Goal: Task Accomplishment & Management: Manage account settings

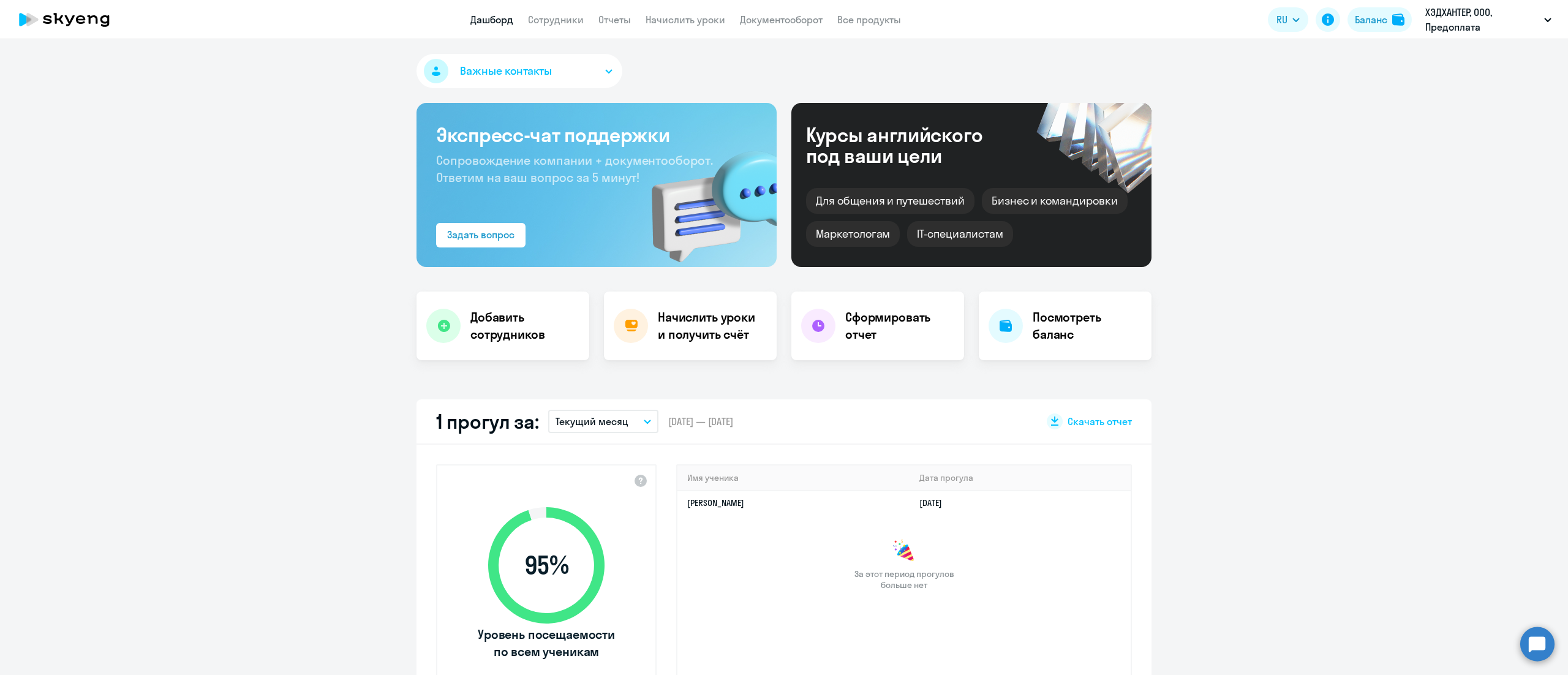
select select "30"
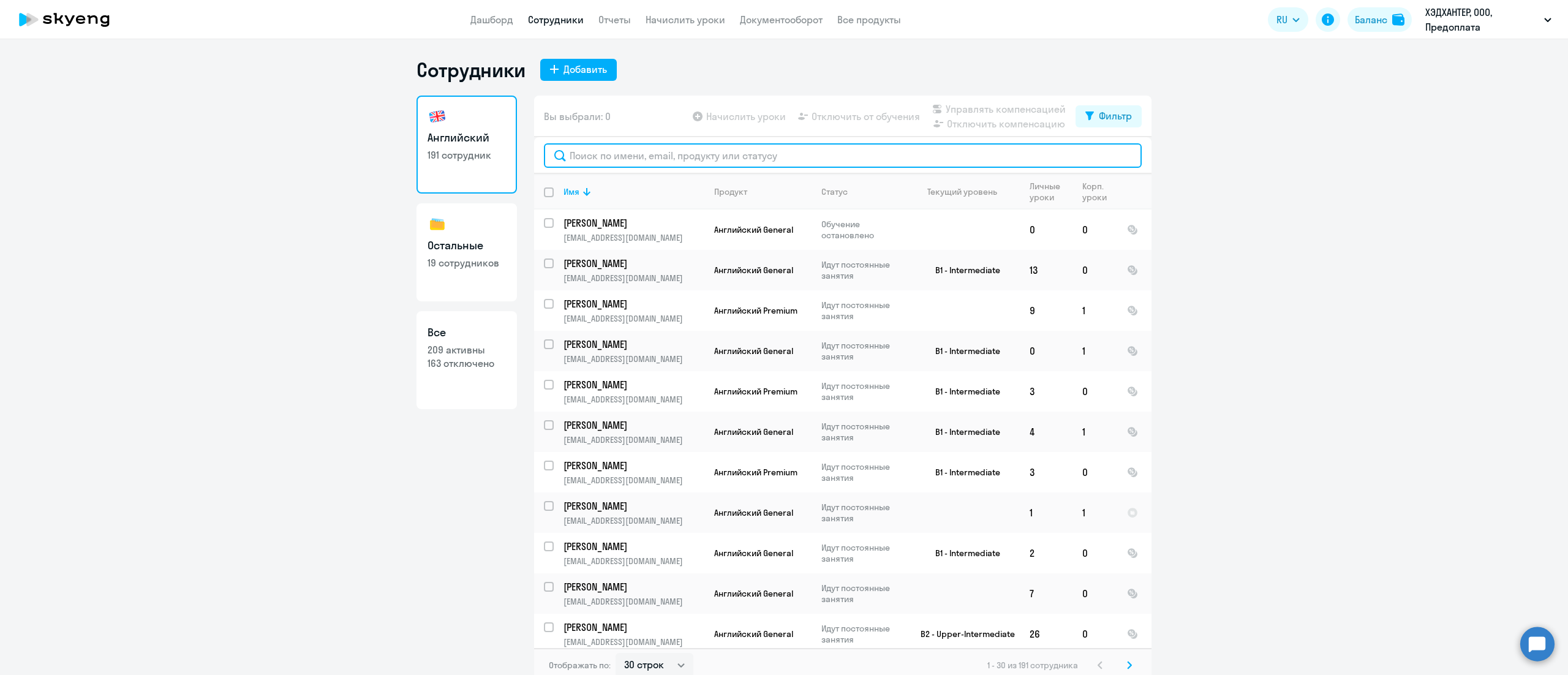
click at [591, 151] on input "text" at bounding box center [843, 156] width 598 height 24
paste input "[PERSON_NAME]"
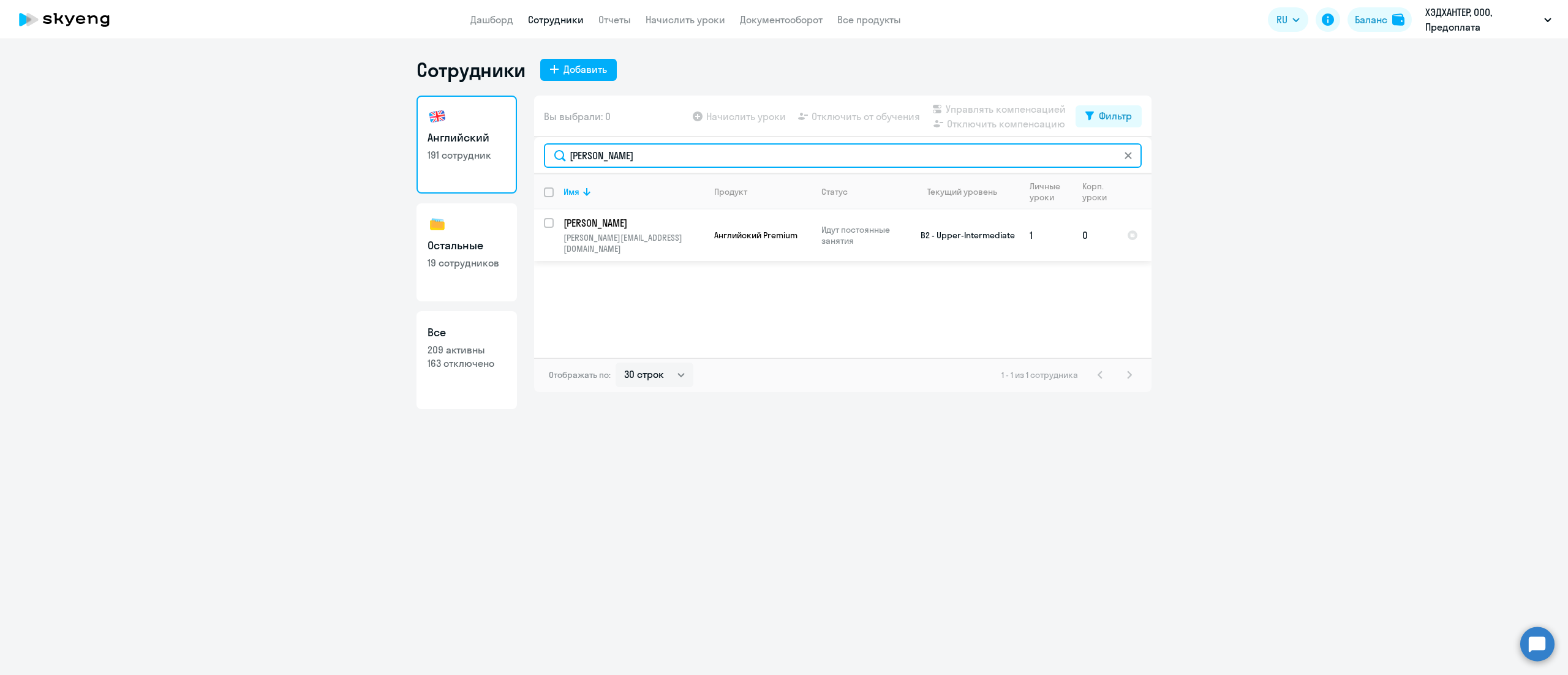
type input "[PERSON_NAME]"
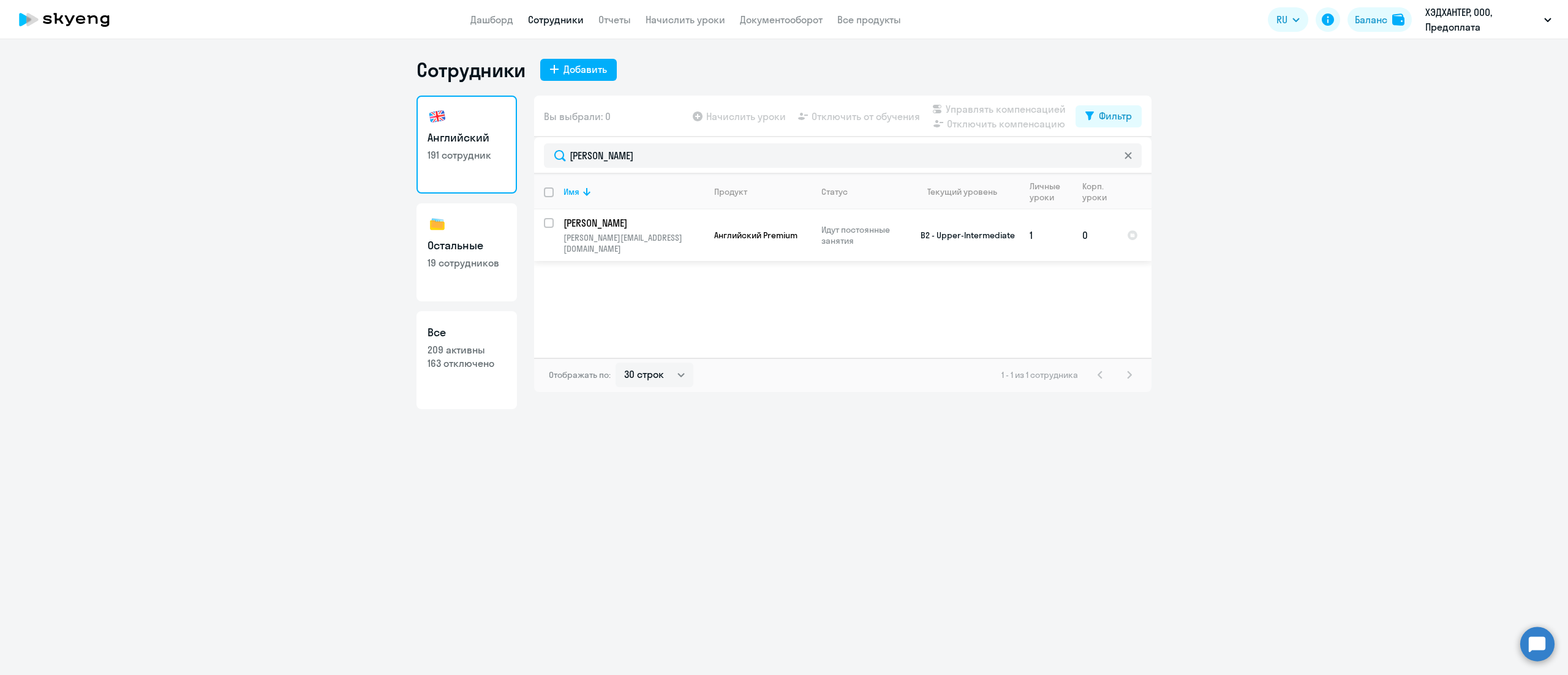
click at [552, 225] on input "select row 22423947" at bounding box center [556, 231] width 24 height 24
checkbox input "true"
click at [988, 109] on span "Управлять компенсацией" at bounding box center [1005, 109] width 120 height 15
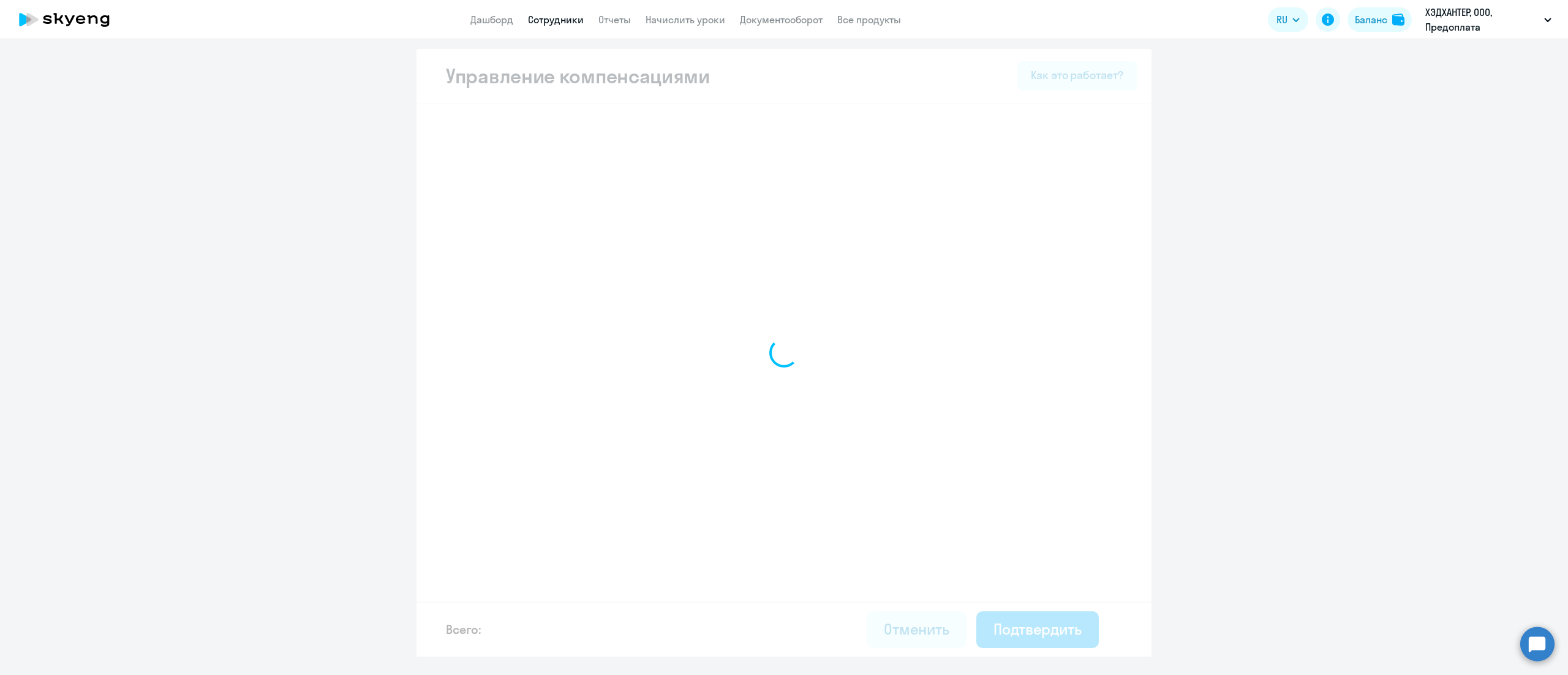
select select "MONTHLY"
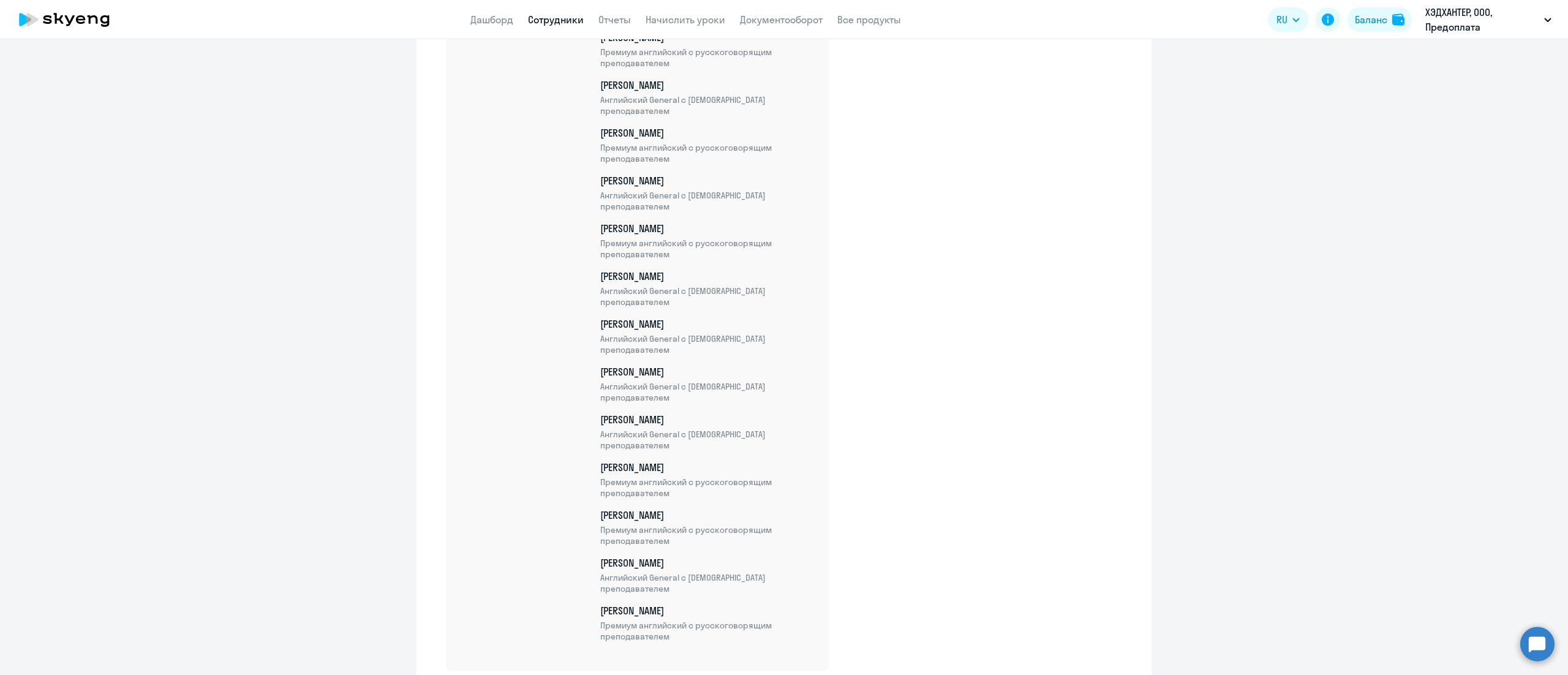
scroll to position [8769, 0]
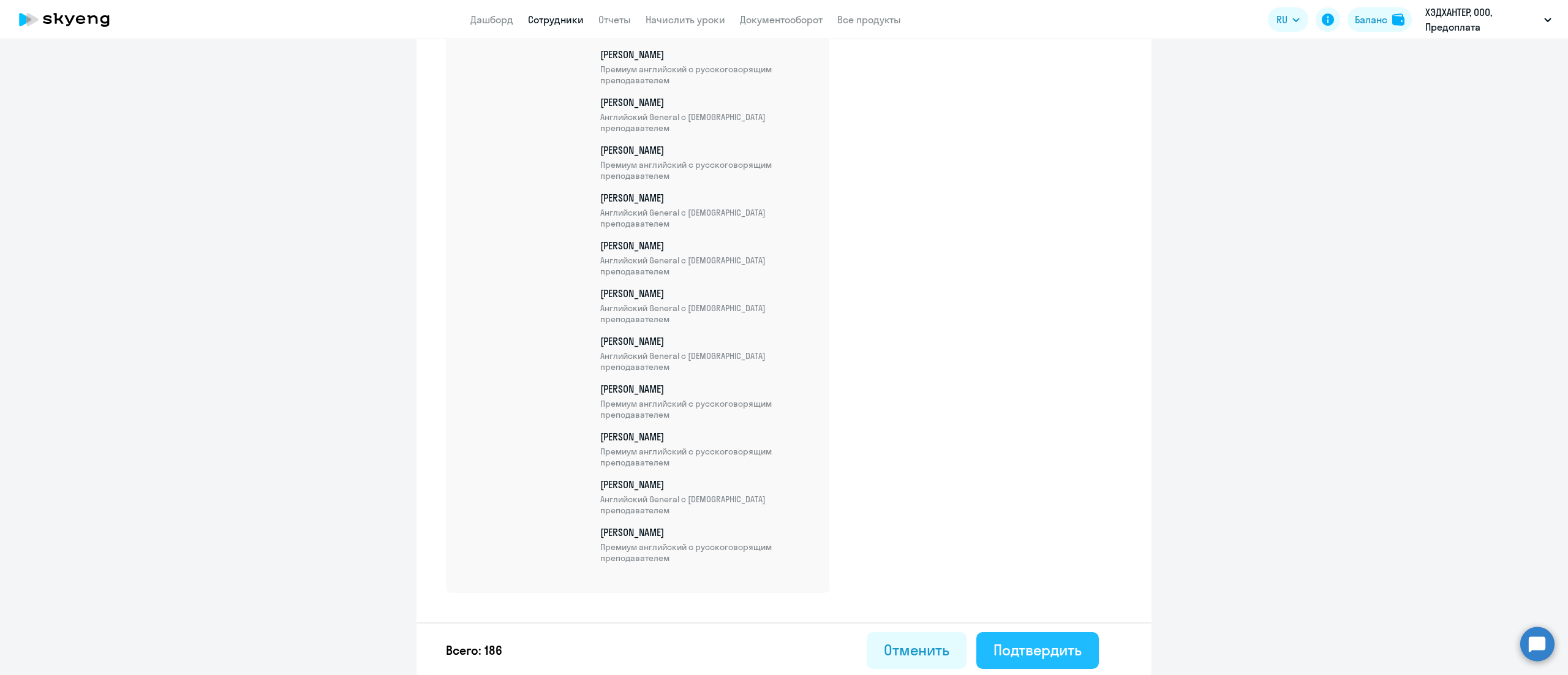
click at [1023, 634] on button "Подтвердить" at bounding box center [1037, 650] width 122 height 36
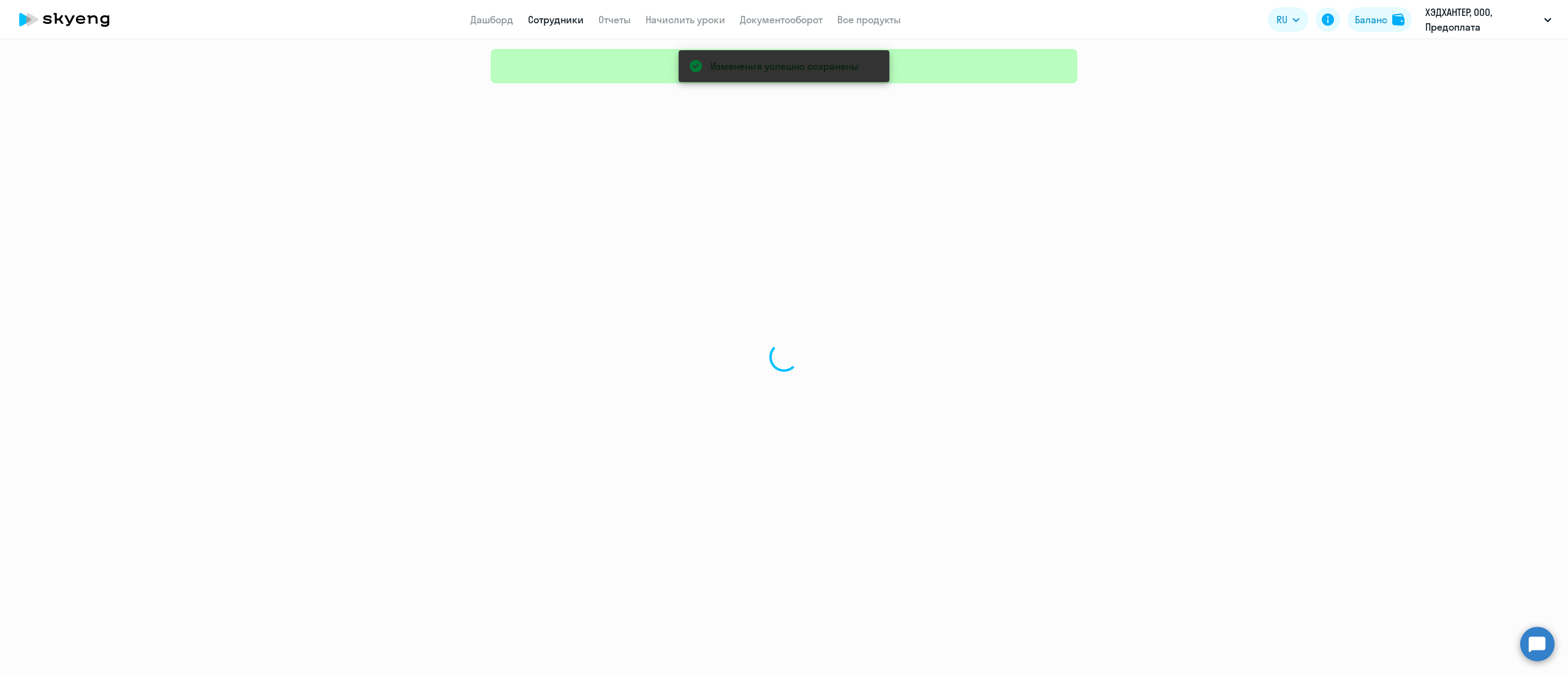
select select "30"
